Goal: Task Accomplishment & Management: Use online tool/utility

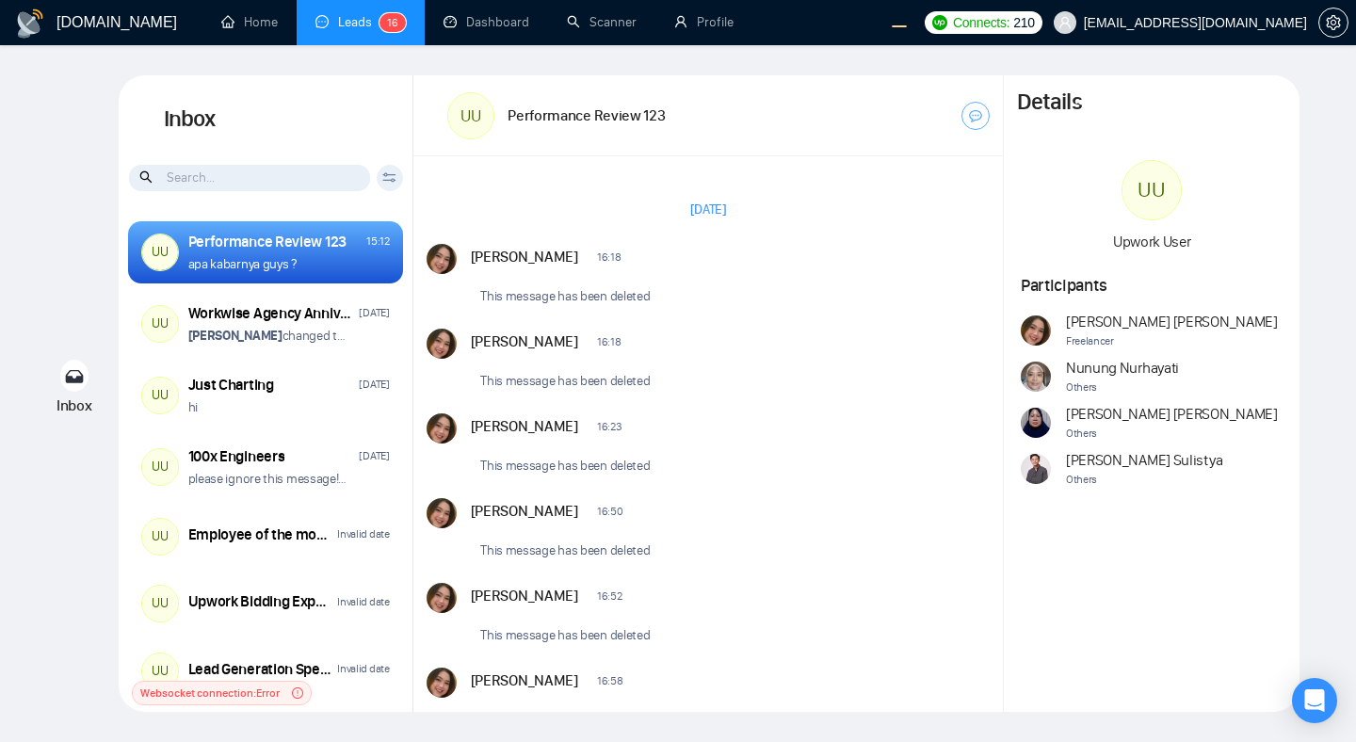
scroll to position [1515, 0]
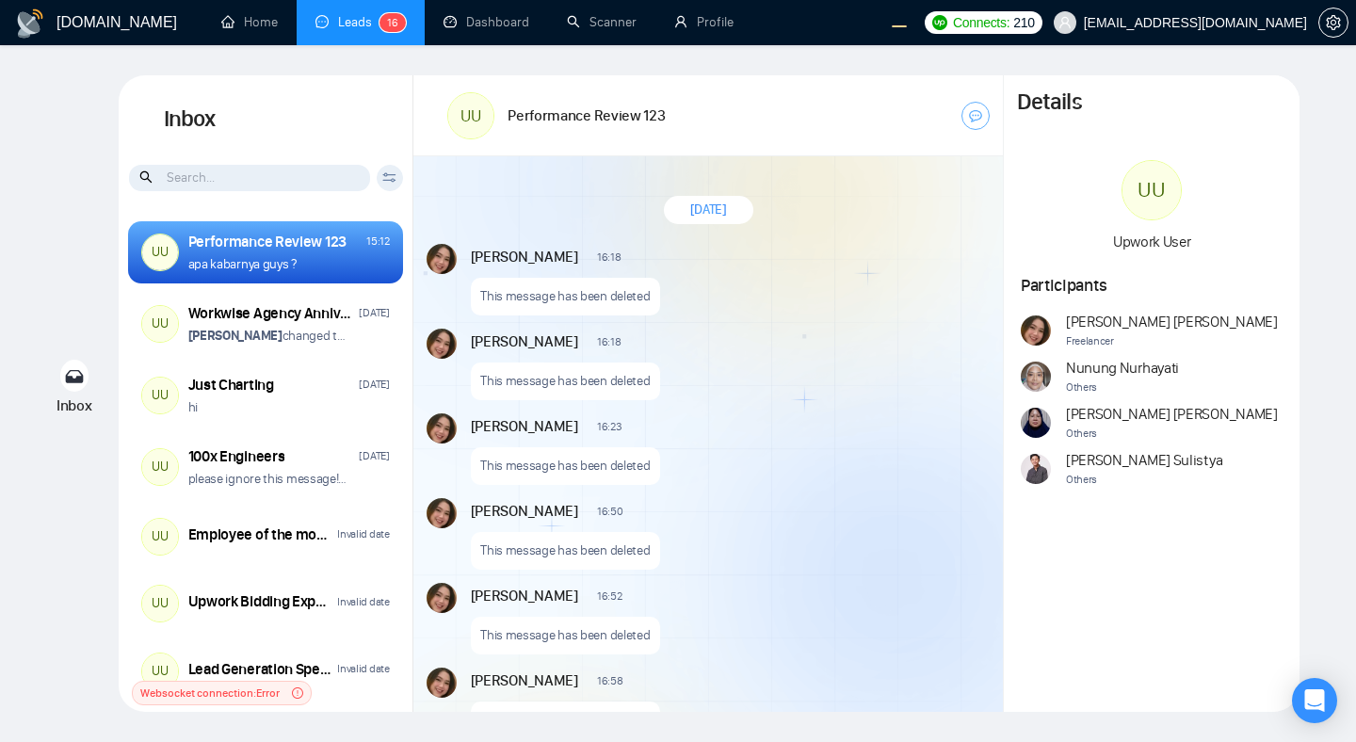
scroll to position [1515, 0]
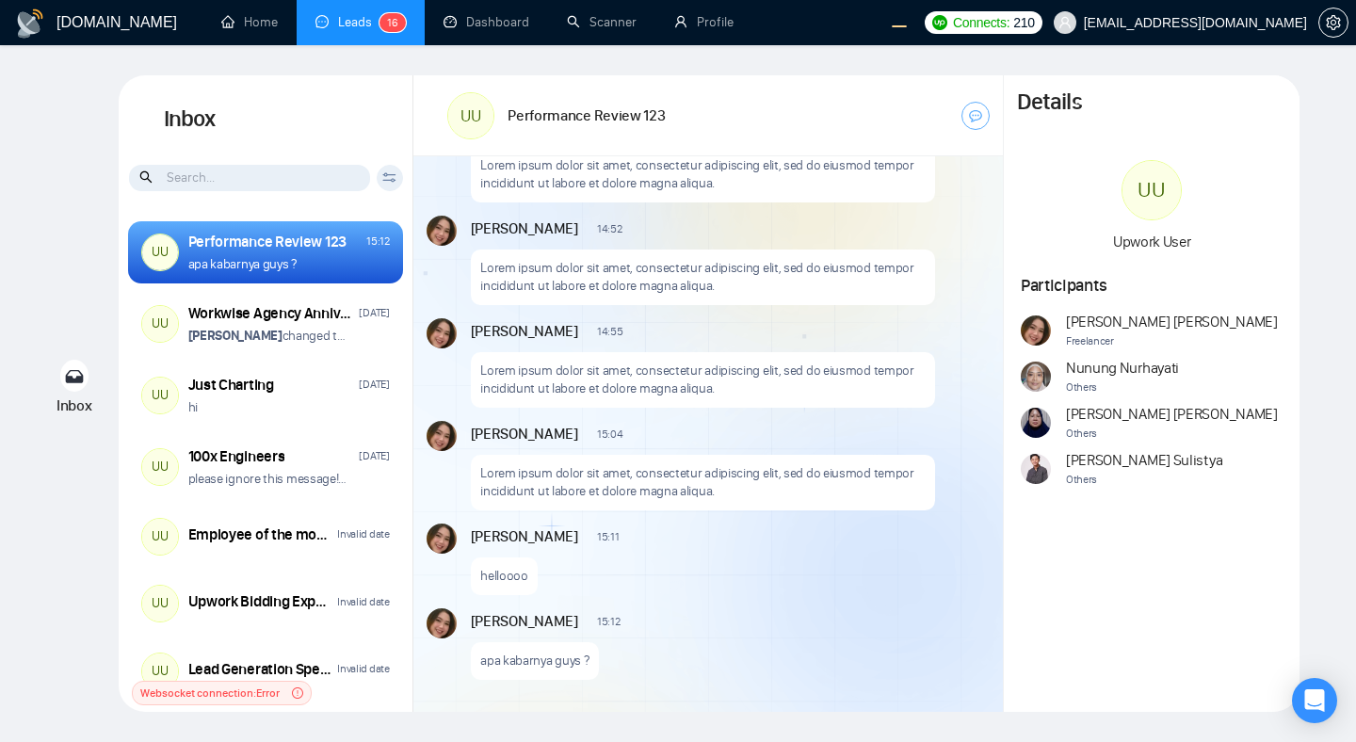
click at [797, 67] on div "GigRadar.io Home Leads 1 6 Dashboard Scanner Profile Connects: 210 workwiseupwo…" at bounding box center [678, 371] width 1356 height 742
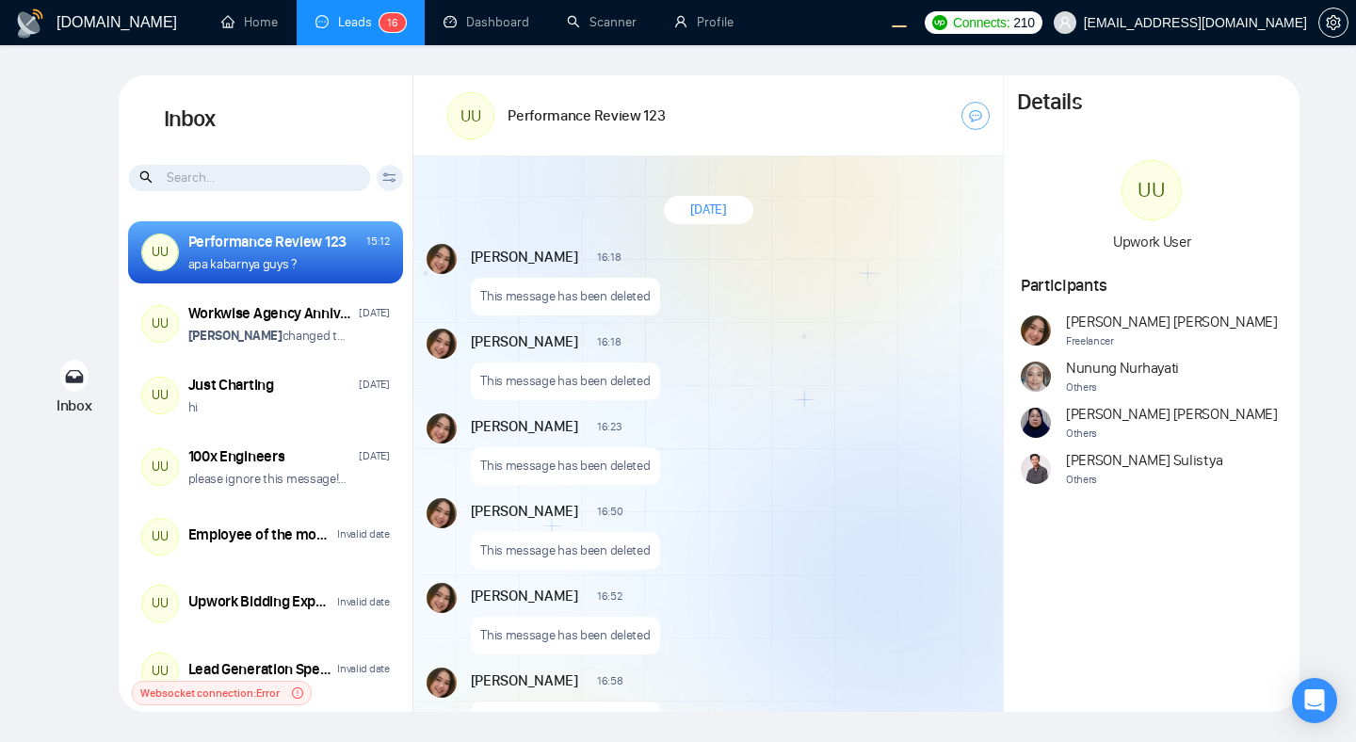
scroll to position [1515, 0]
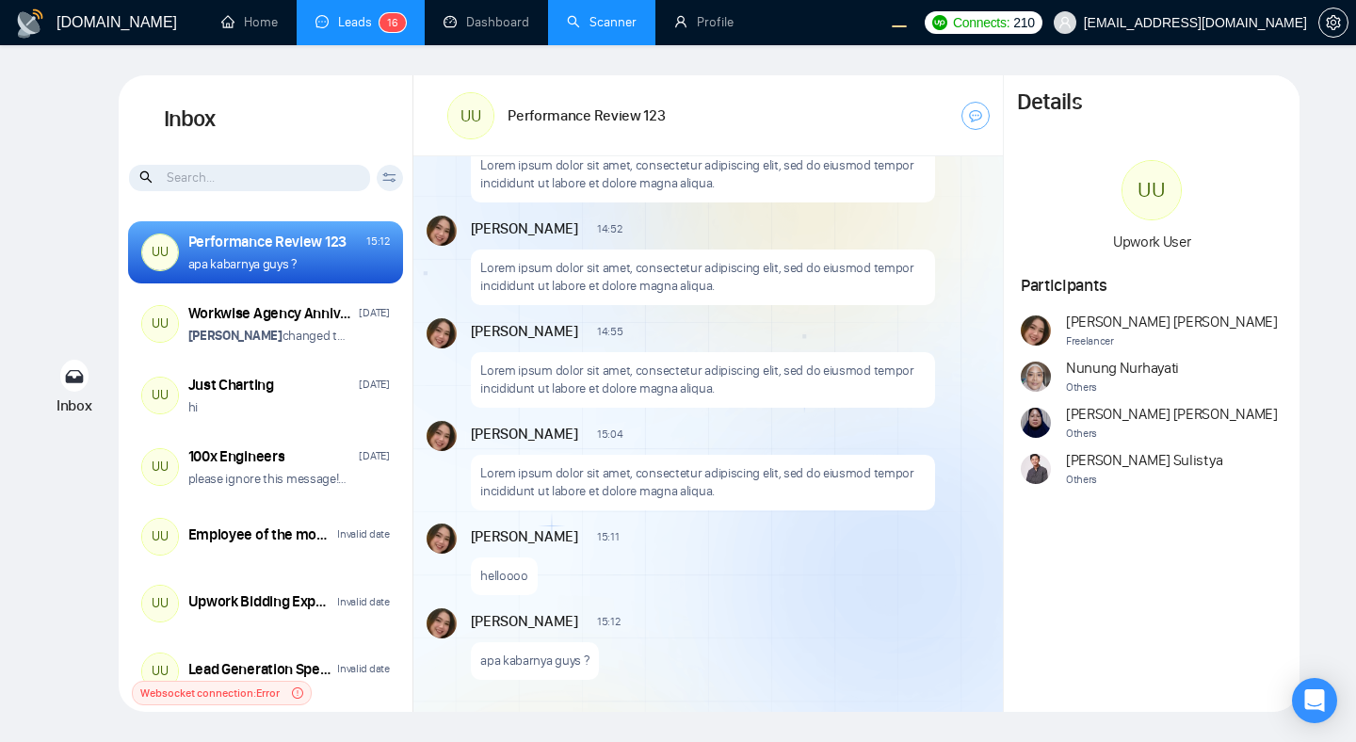
click at [576, 16] on link "Scanner" at bounding box center [602, 22] width 70 height 16
